Goal: Information Seeking & Learning: Find specific fact

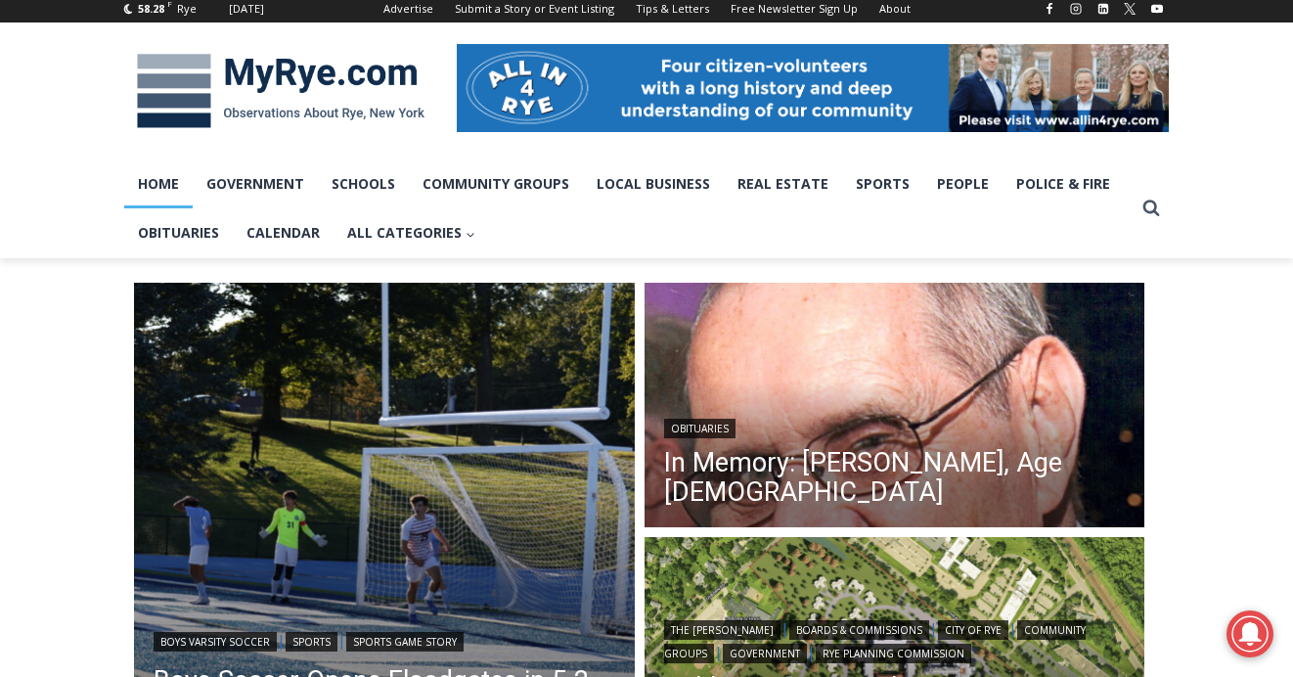
scroll to position [285, 0]
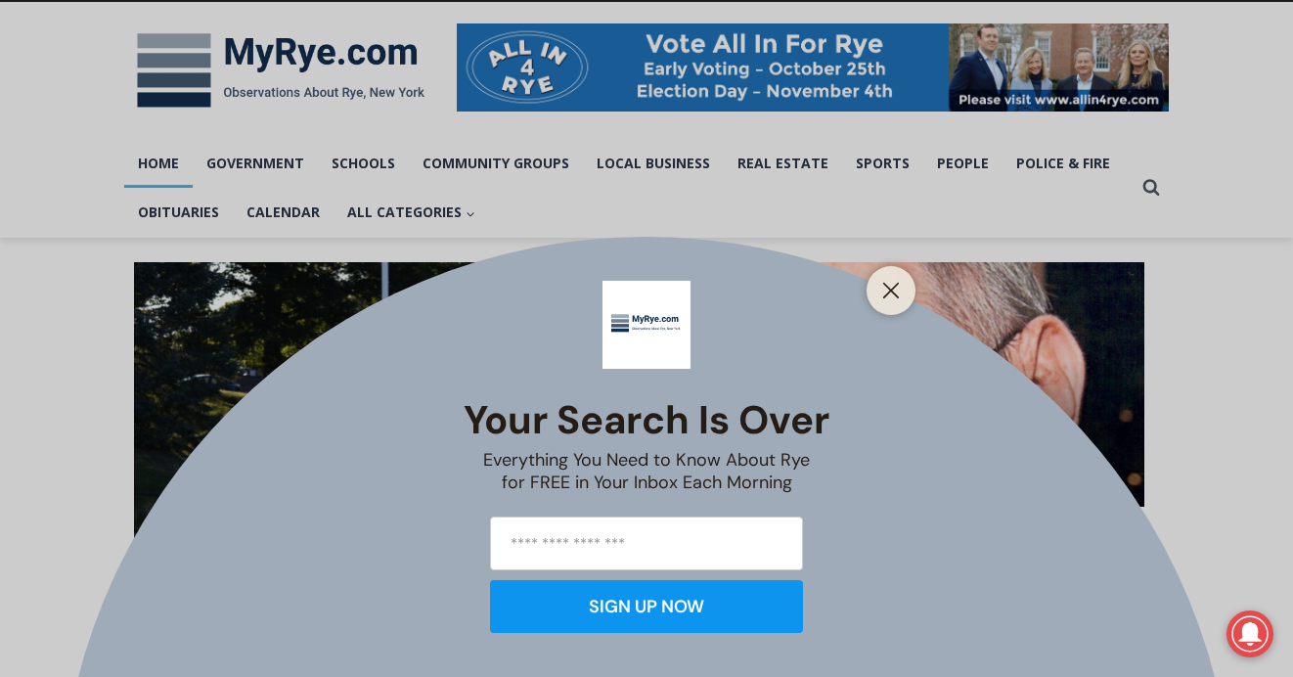
click at [829, 428] on div "Your Search is Over Everything You Need to Know About Rye for FREE in Your Inbo…" at bounding box center [646, 338] width 1293 height 677
click at [889, 293] on icon "Close" at bounding box center [891, 291] width 18 height 18
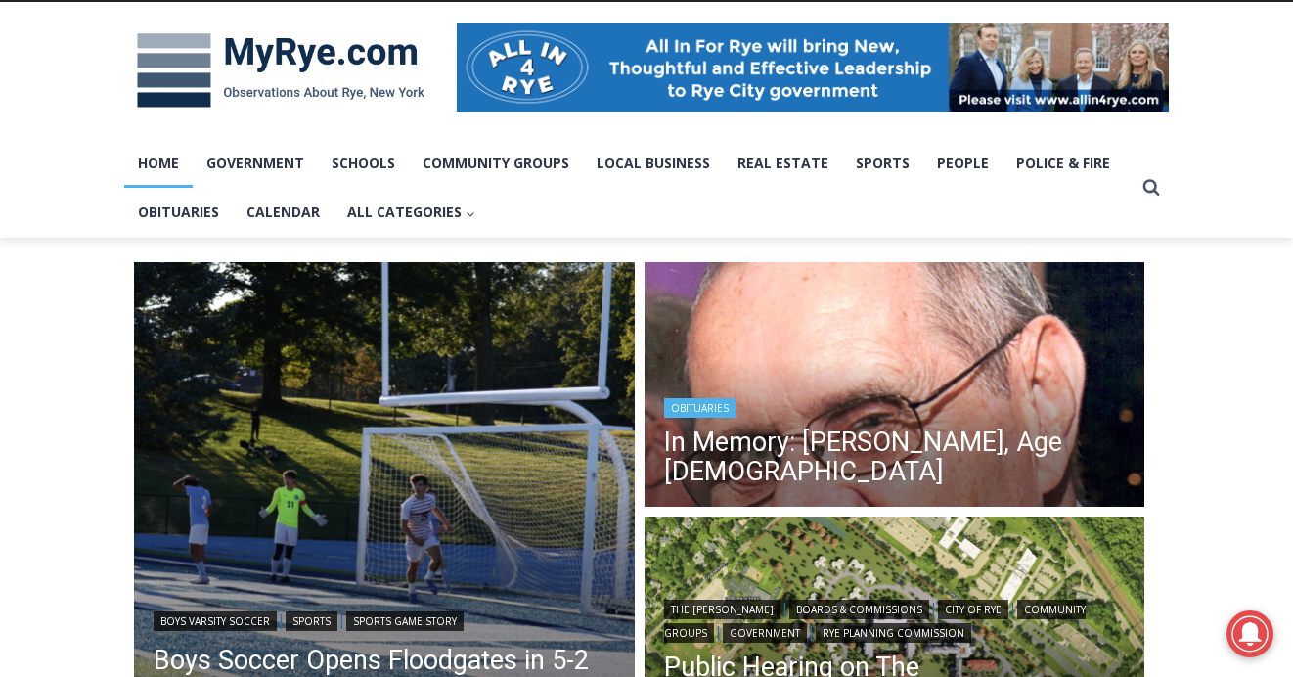
click at [840, 401] on header "Obituaries In Memory: Donald J. Demas, Age 90" at bounding box center [894, 443] width 501 height 140
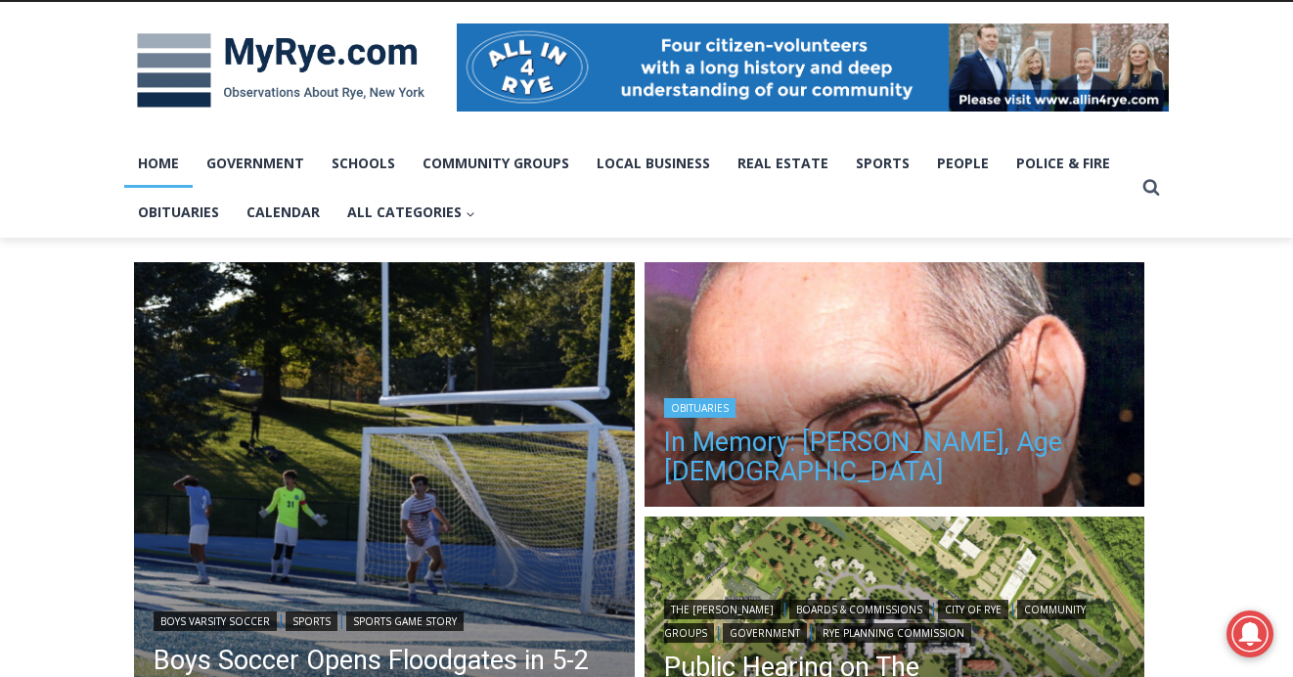
click at [734, 472] on link "In Memory: [PERSON_NAME], Age [DEMOGRAPHIC_DATA]" at bounding box center [895, 456] width 462 height 59
